Goal: Navigation & Orientation: Understand site structure

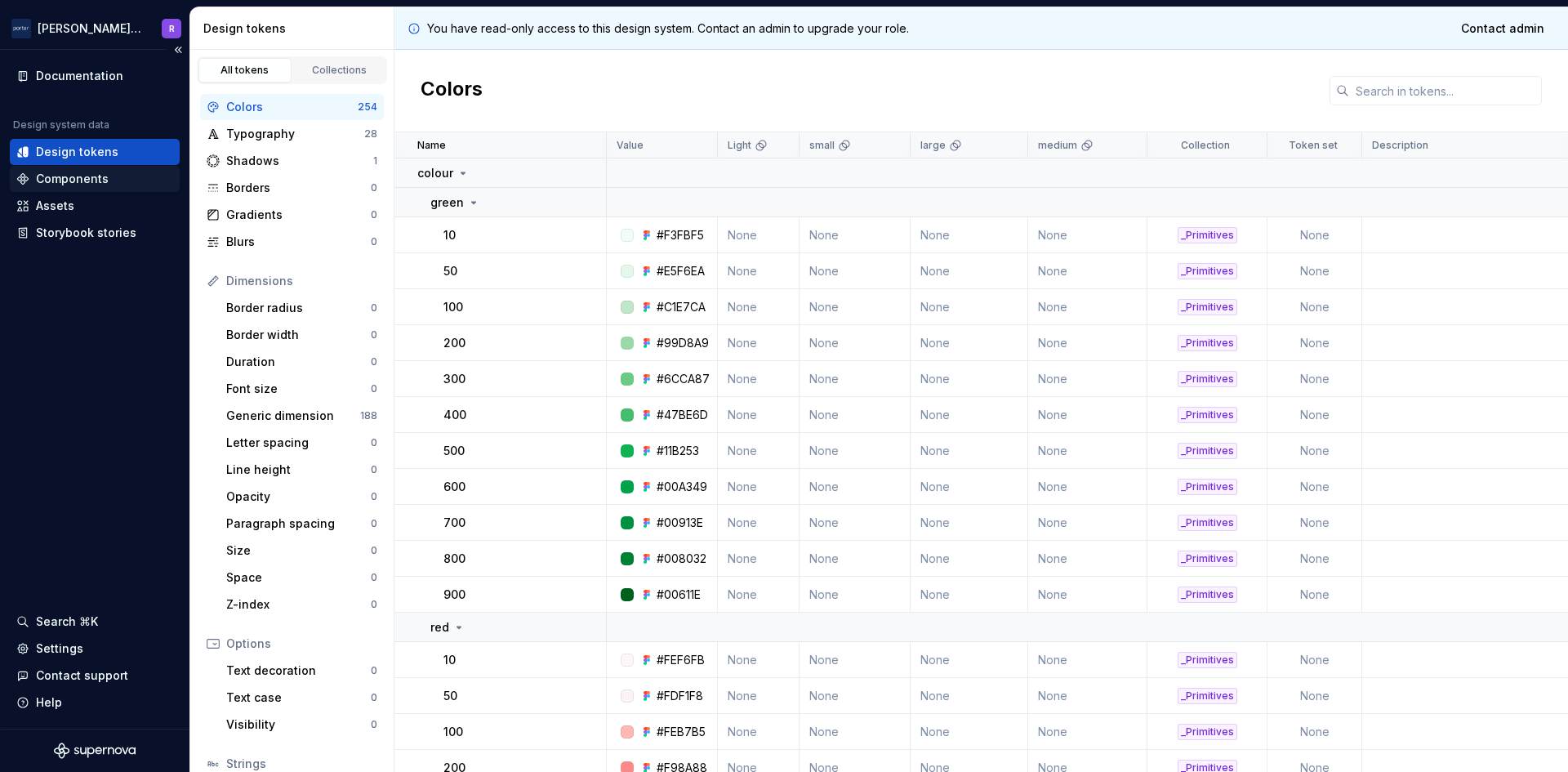
click at [62, 178] on div "Components" at bounding box center [73, 179] width 73 height 16
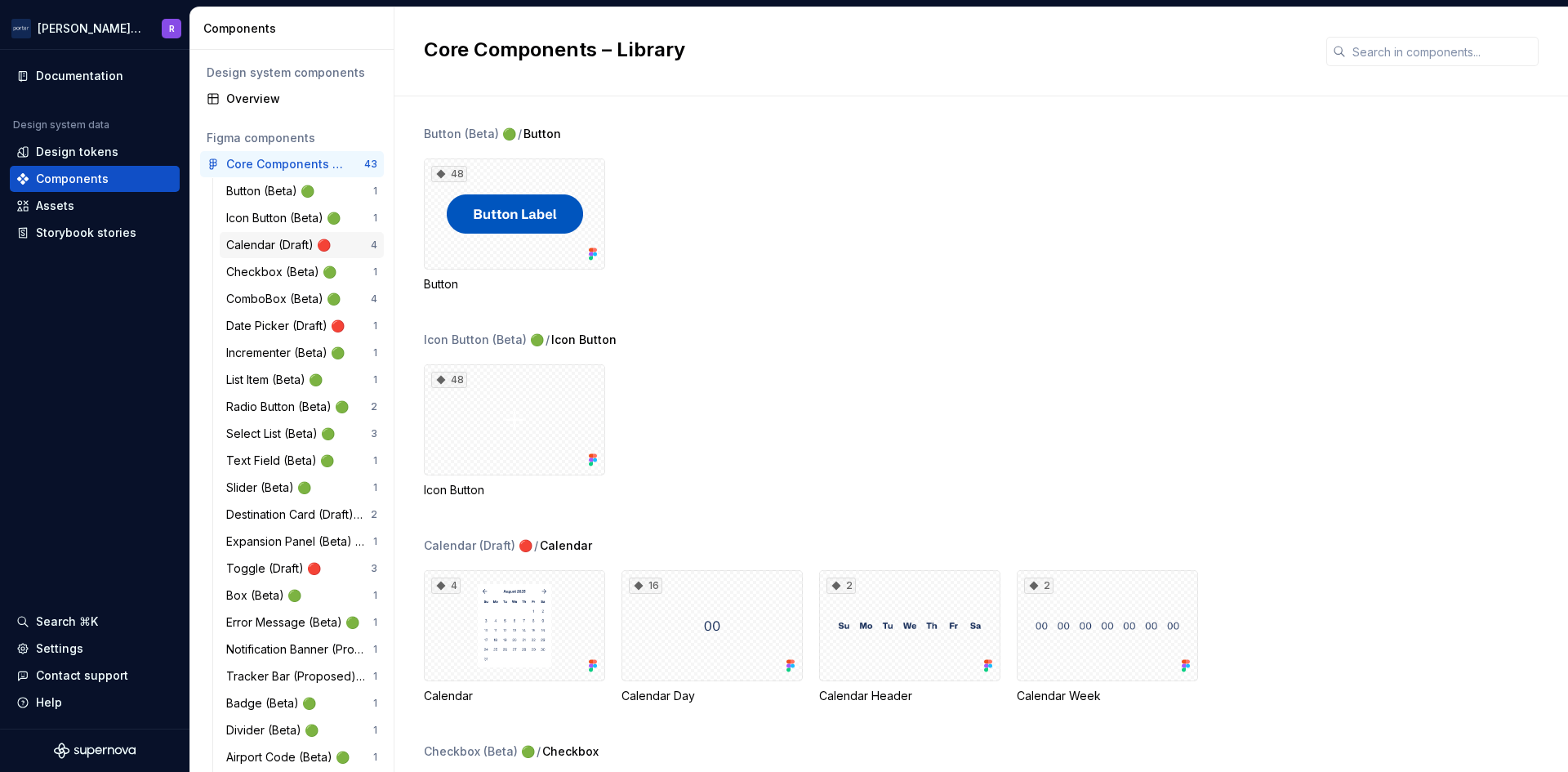
click at [273, 242] on div "Calendar (Draft) 🔴" at bounding box center [281, 245] width 111 height 16
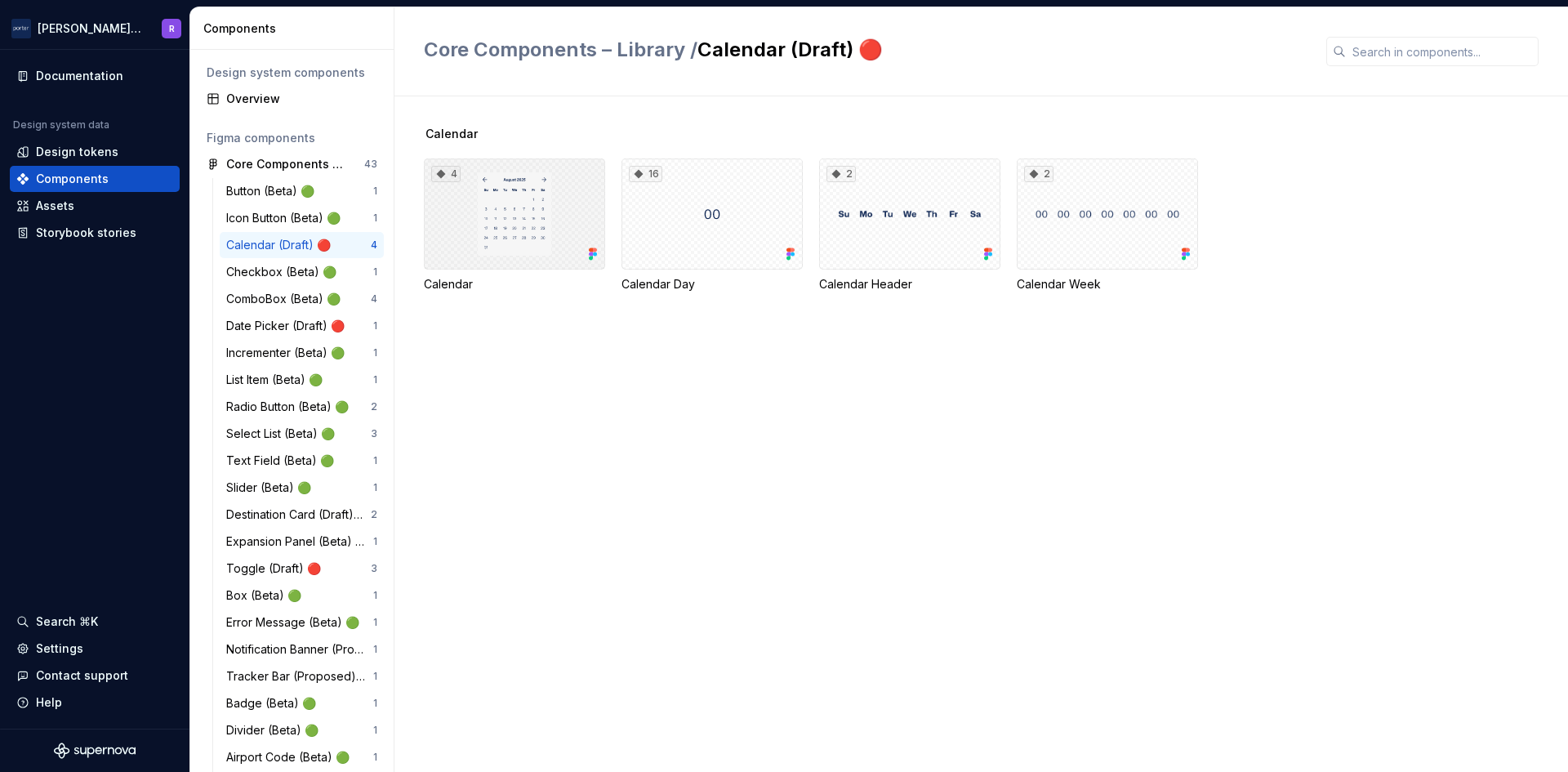
click at [518, 206] on div "4" at bounding box center [514, 214] width 181 height 111
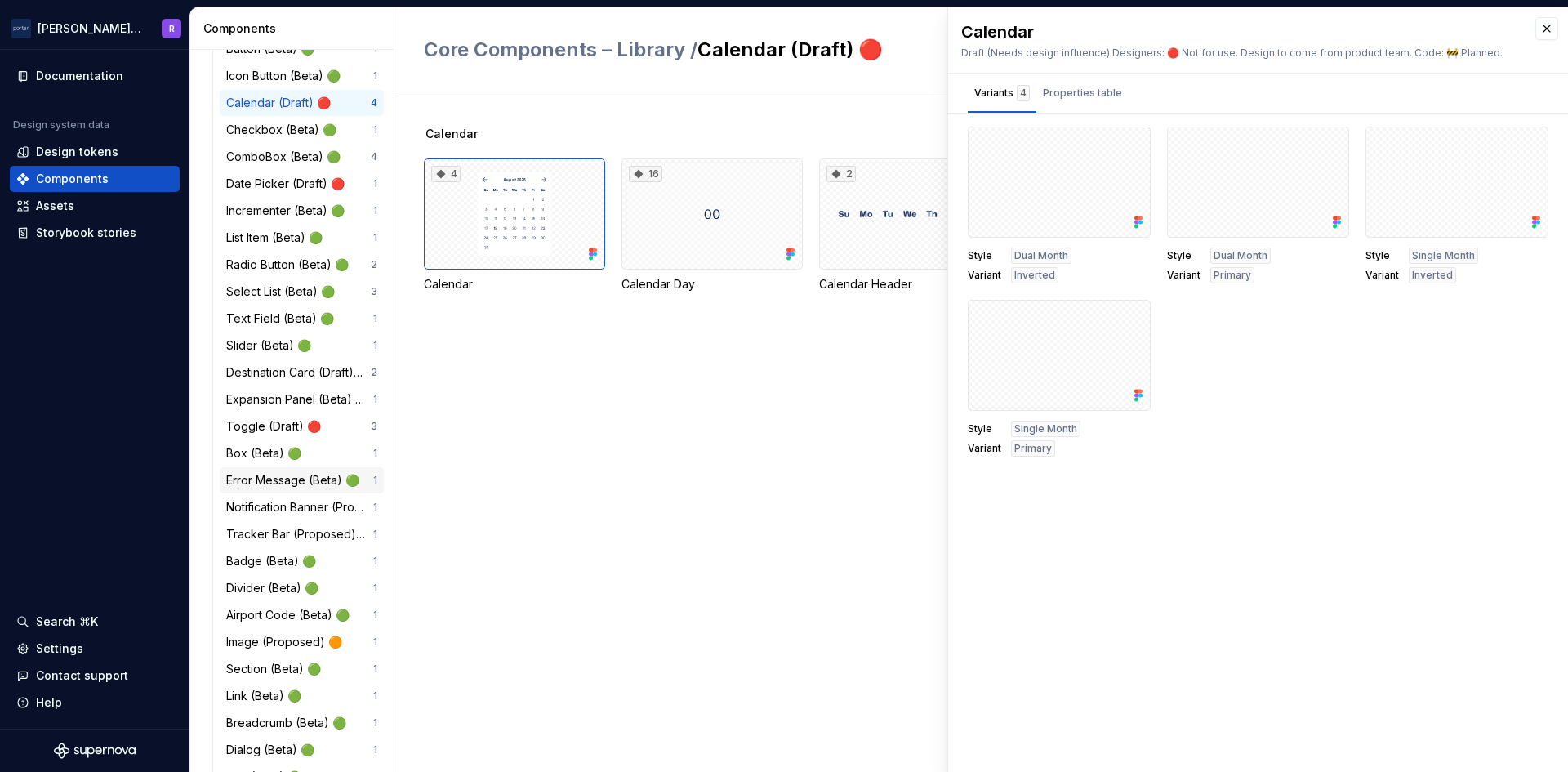
scroll to position [127, 0]
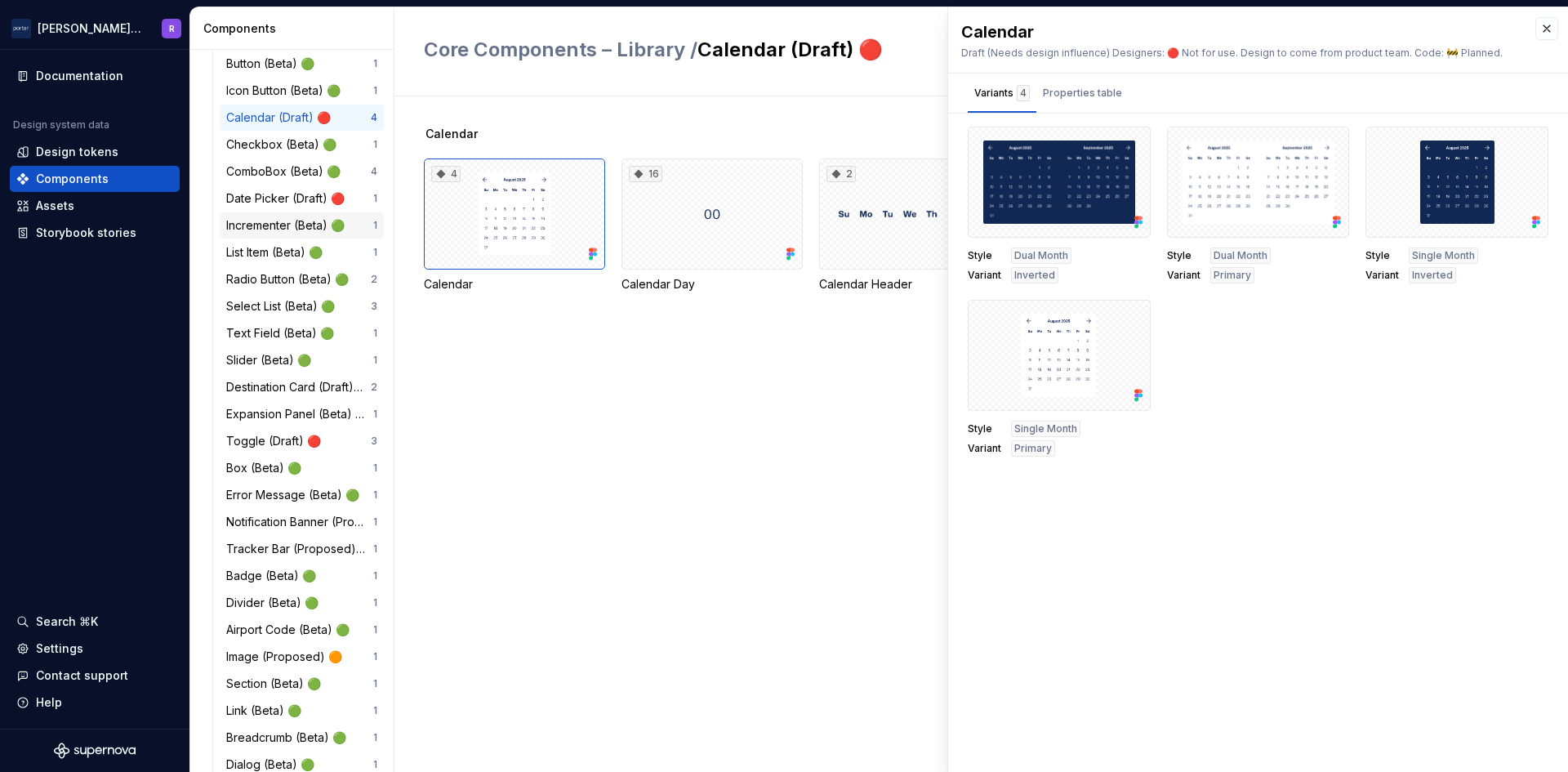
click at [282, 220] on div "Incrementer (Beta) 🟢" at bounding box center [289, 225] width 125 height 16
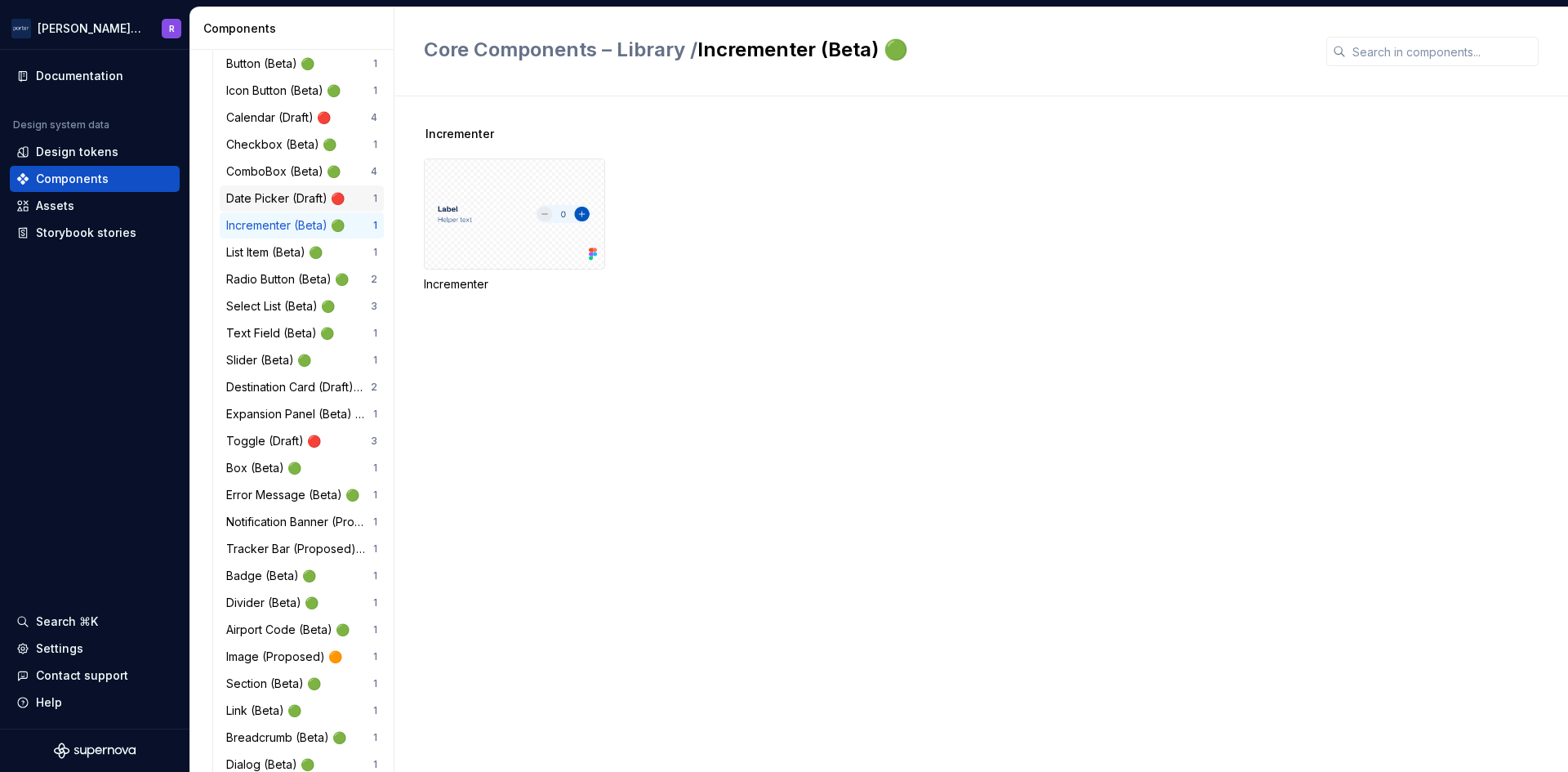
click at [277, 200] on div "Date Picker (Draft) 🔴" at bounding box center [289, 199] width 125 height 16
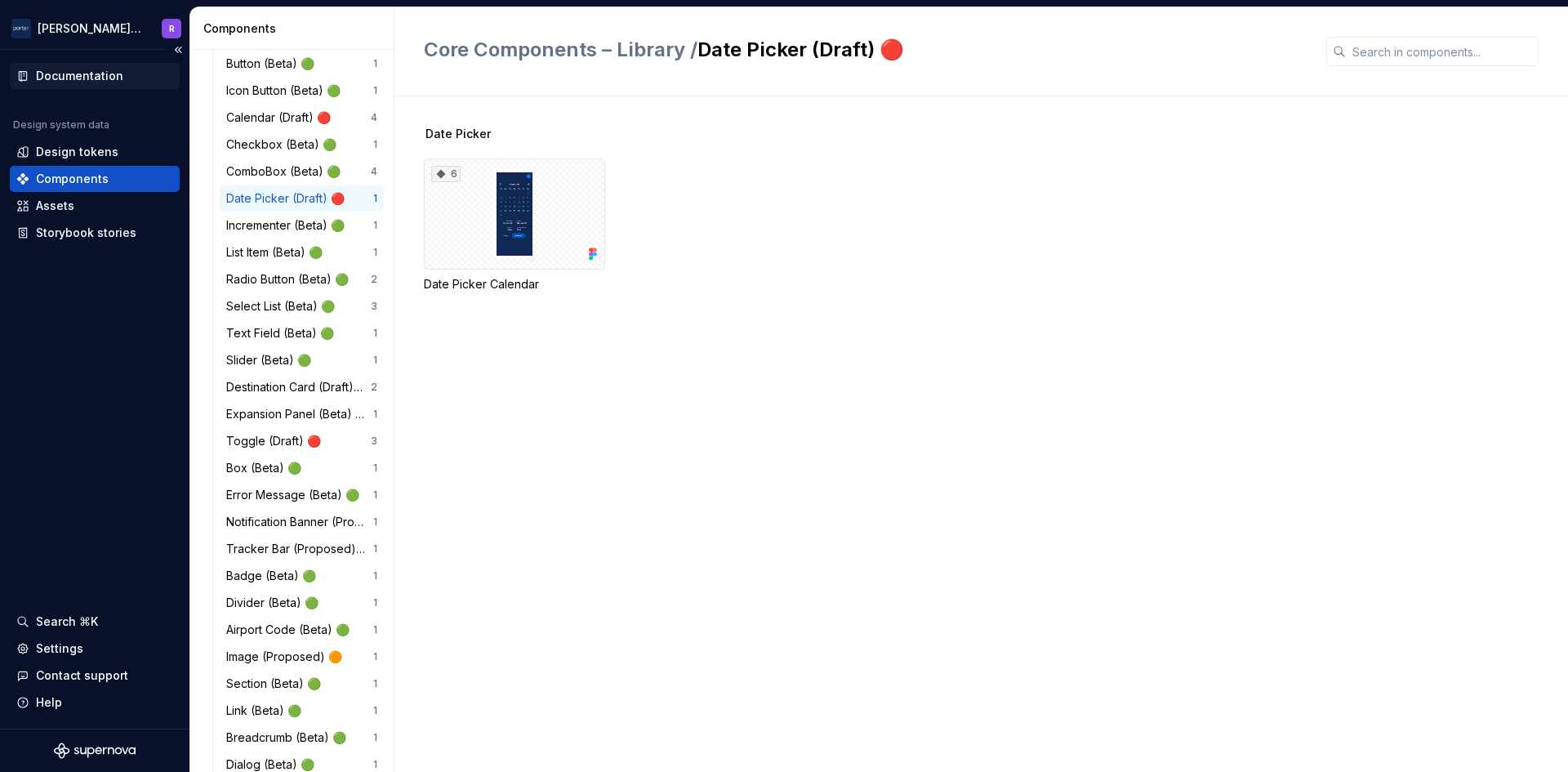
click at [85, 75] on div "Documentation" at bounding box center [80, 76] width 87 height 16
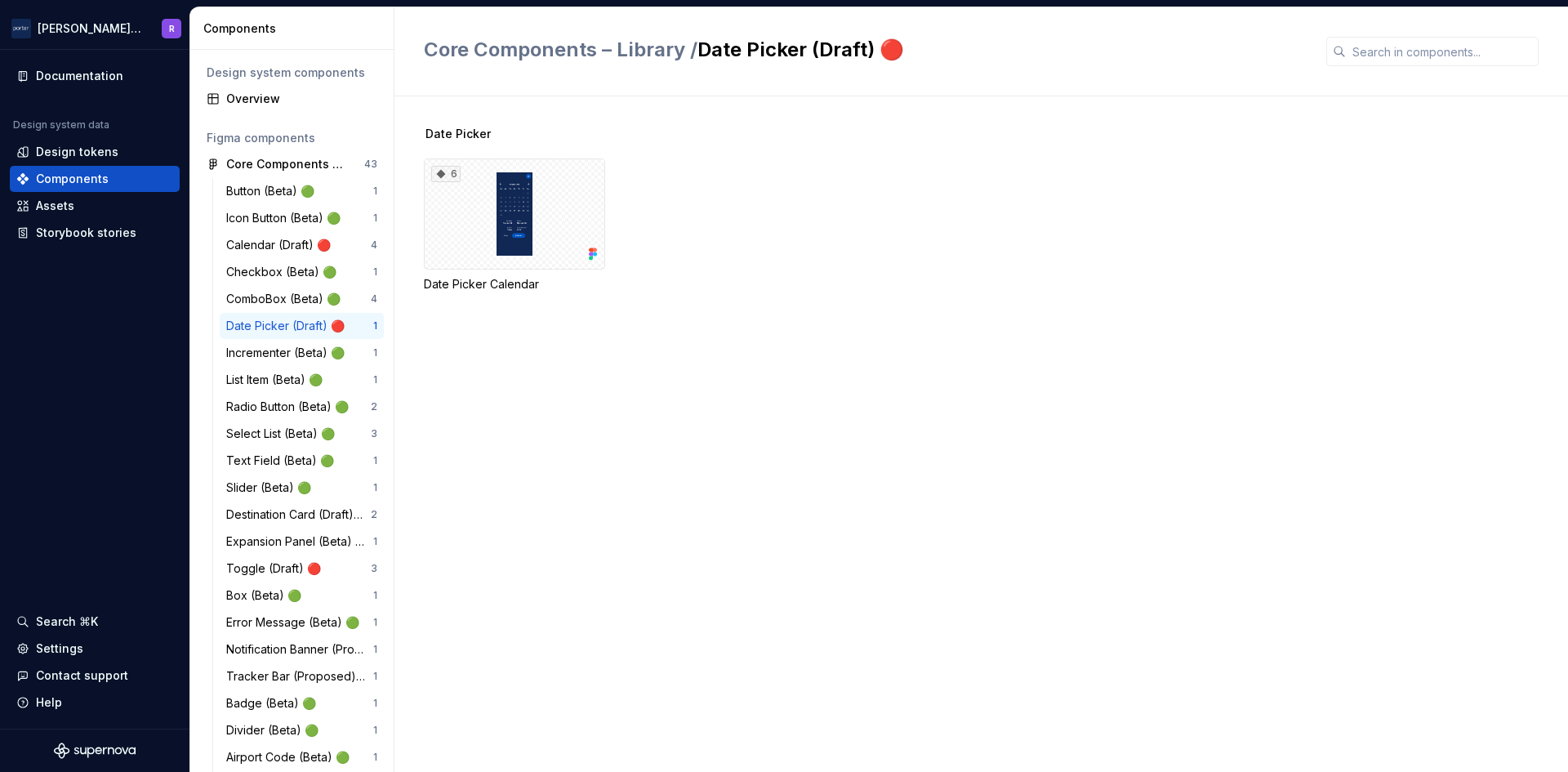
scroll to position [82, 0]
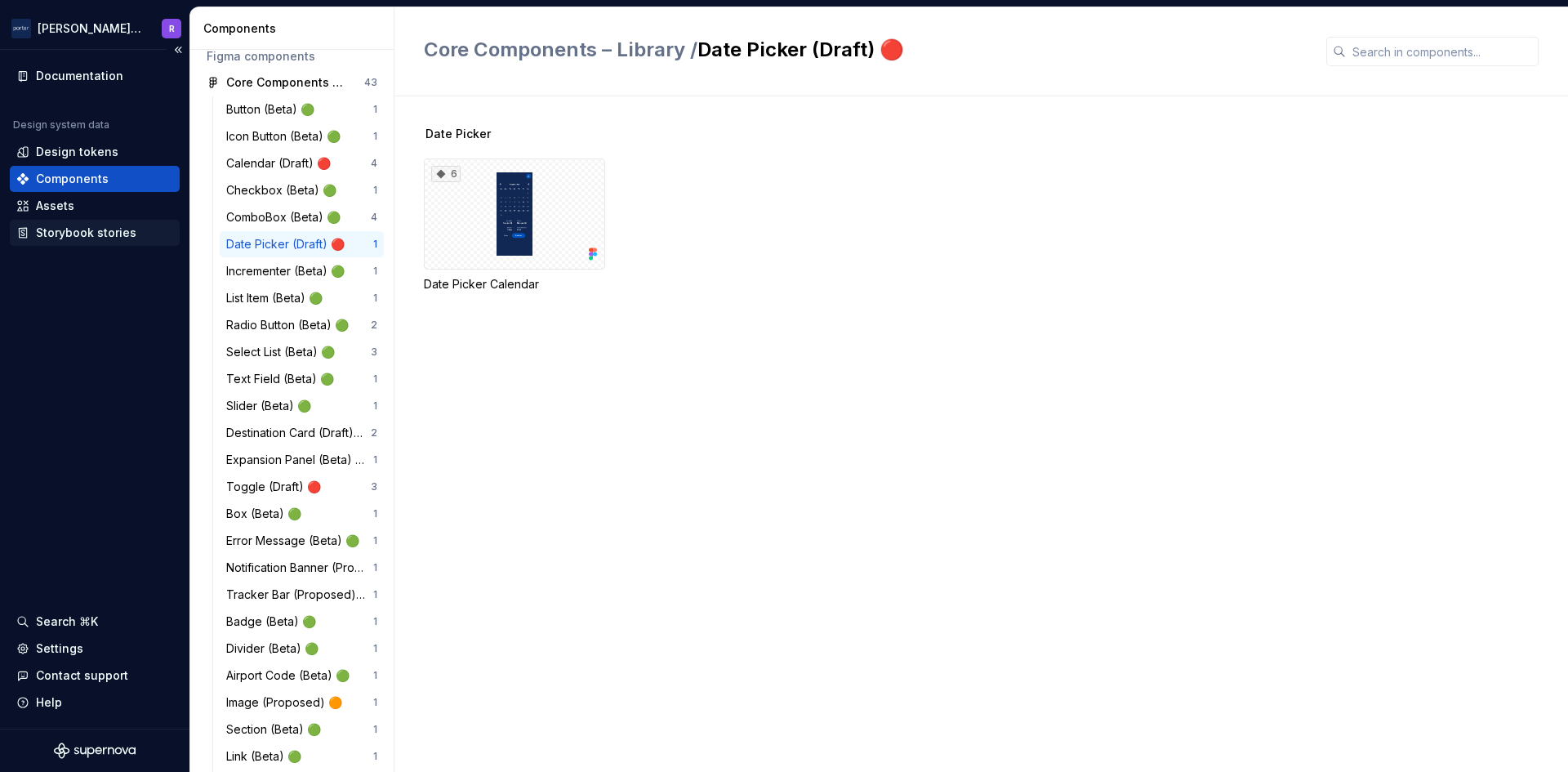
click at [92, 229] on div "Storybook stories" at bounding box center [86, 233] width 101 height 16
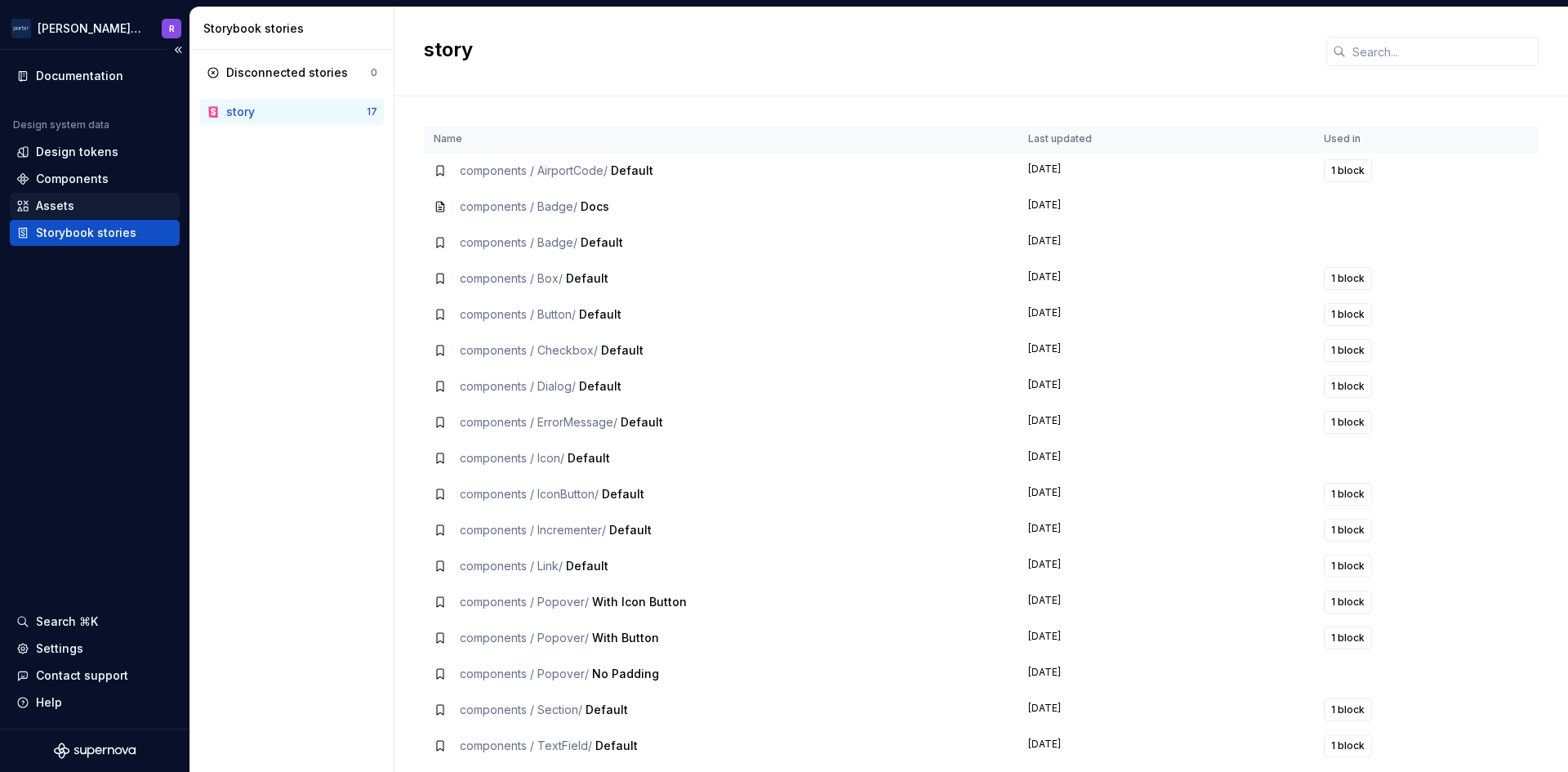
click at [63, 199] on div "Assets" at bounding box center [55, 206] width 38 height 16
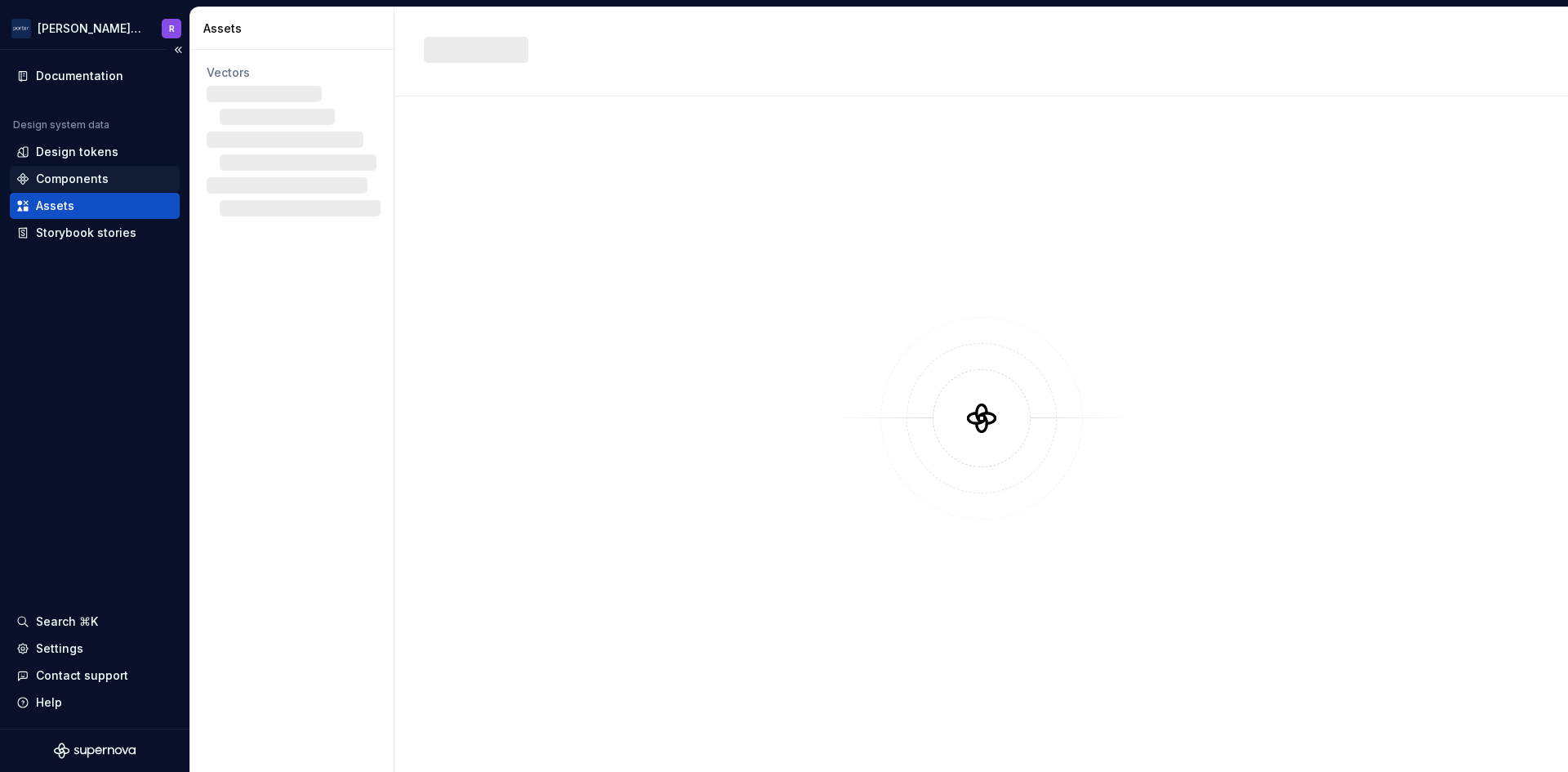
click at [84, 177] on div "Components" at bounding box center [73, 179] width 73 height 16
